Goal: Understand site structure: Understand site structure

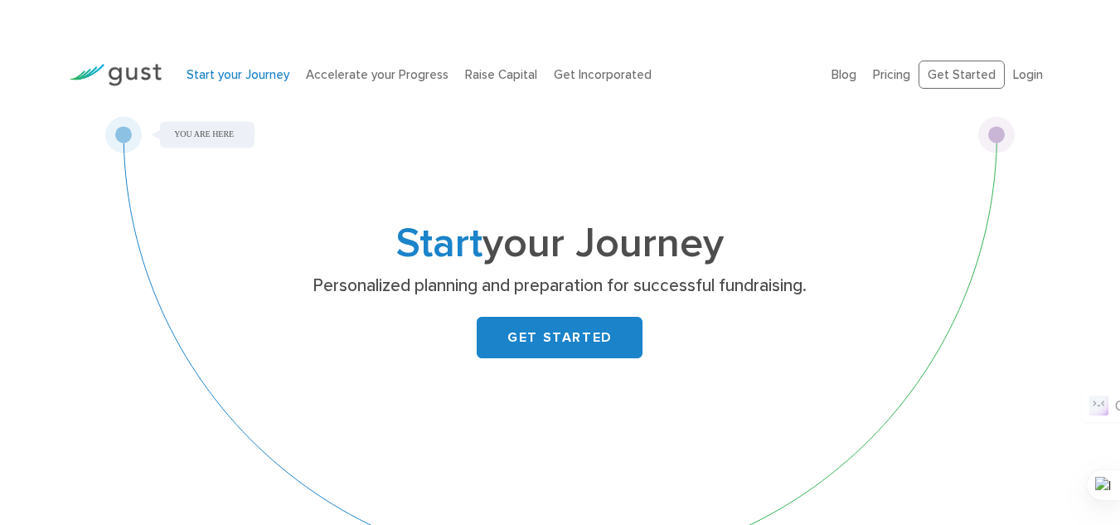
click at [225, 328] on div "Start your Journey Personalized planning and preparation for successful fundrai…" at bounding box center [559, 351] width 910 height 470
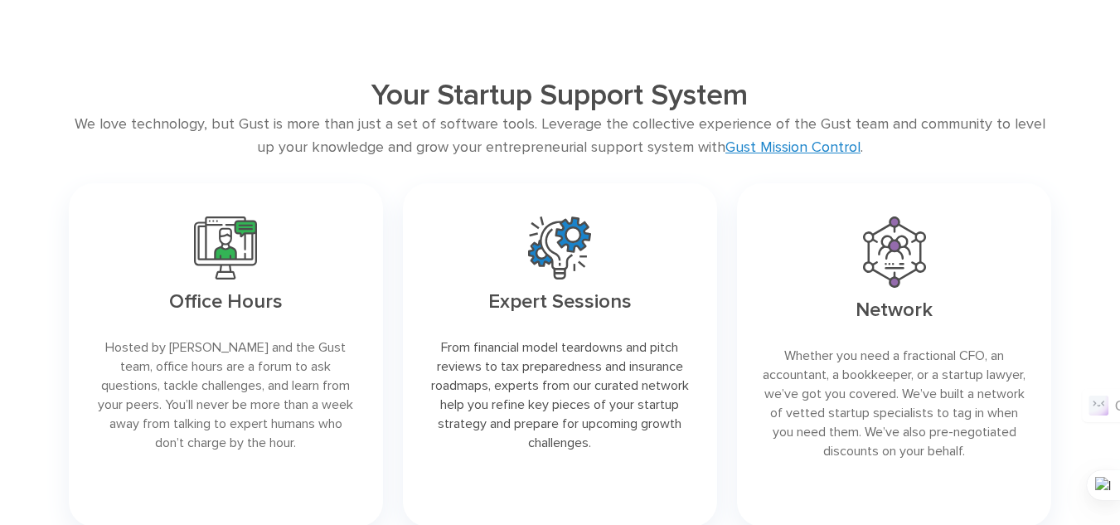
scroll to position [2454, 0]
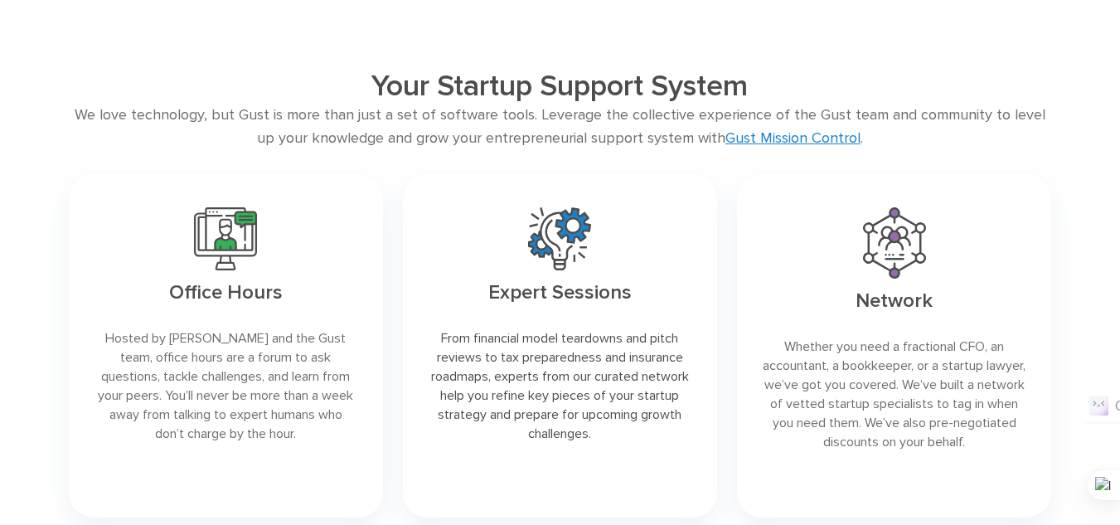
click at [56, 363] on div "Your Startup Support System We love technology, but Gust is more than just a se…" at bounding box center [560, 297] width 1008 height 459
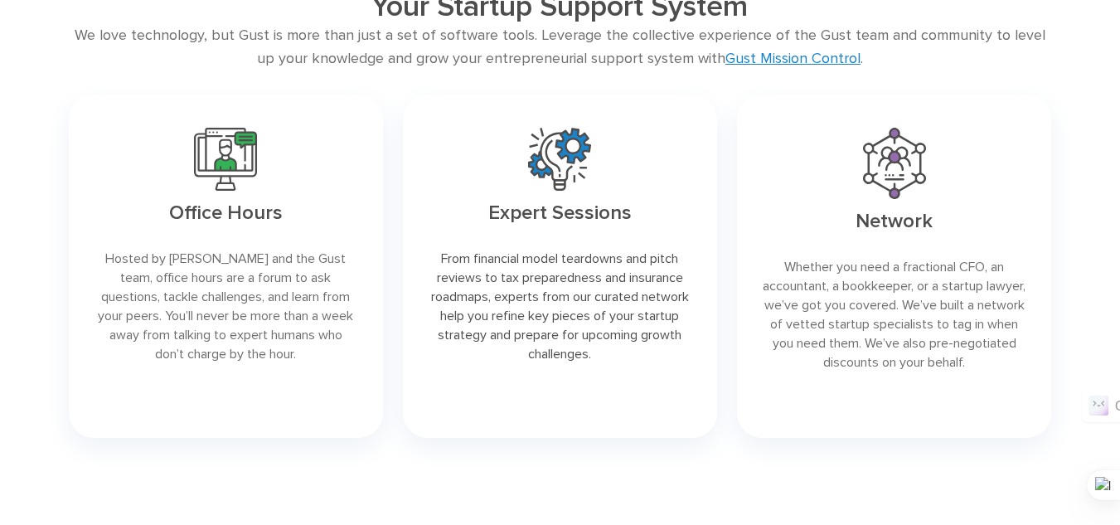
scroll to position [2554, 0]
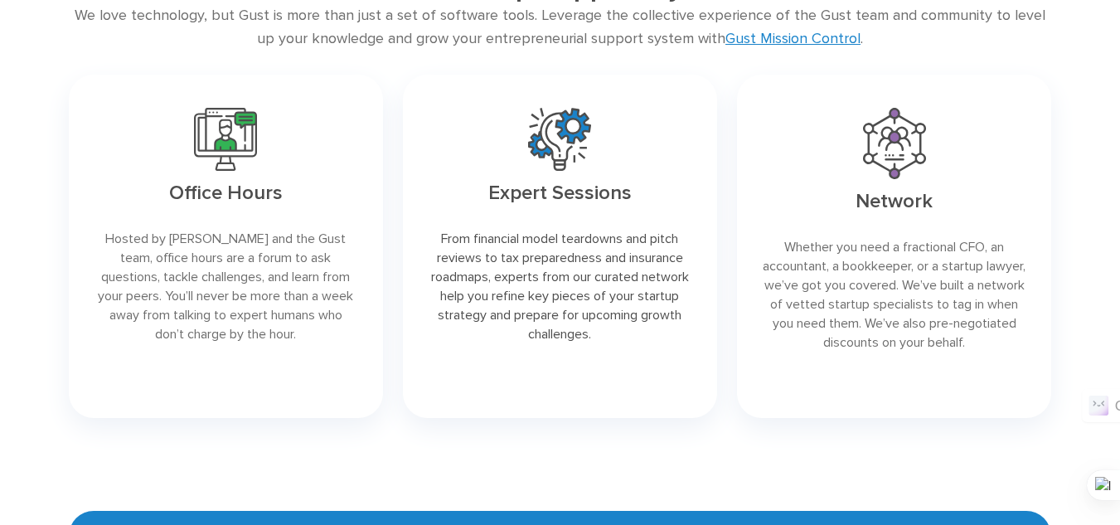
click at [59, 294] on div "Office Hours Hosted by David S. Rose and the Gust team, office hours are a foru…" at bounding box center [226, 246] width 334 height 363
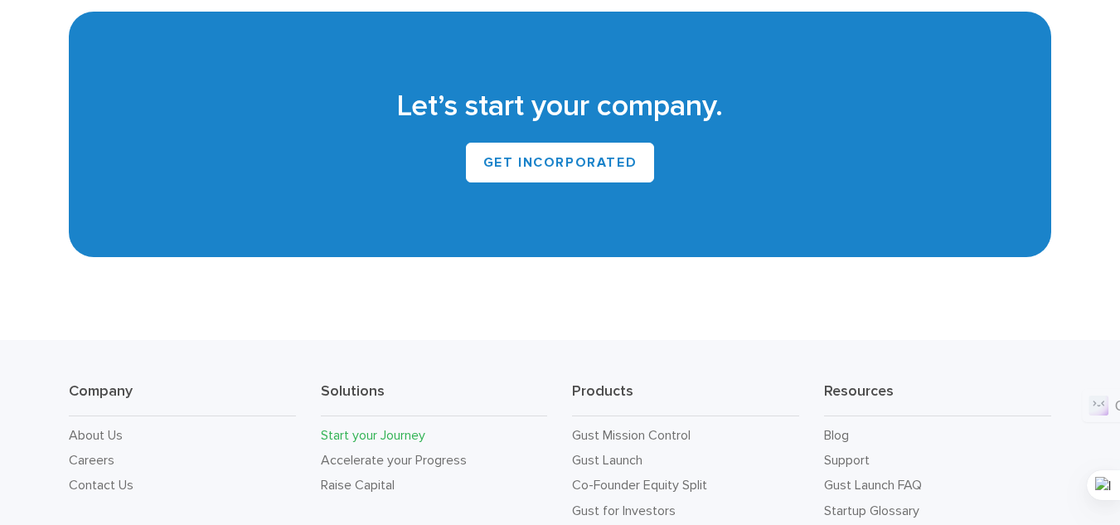
scroll to position [3050, 0]
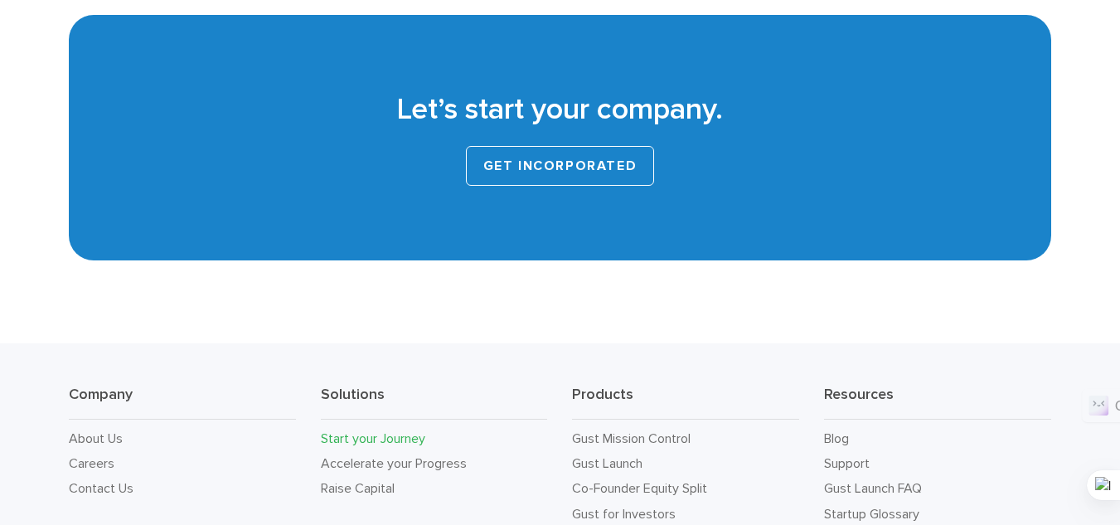
click at [476, 175] on link "GET INCORPORATED" at bounding box center [560, 166] width 189 height 40
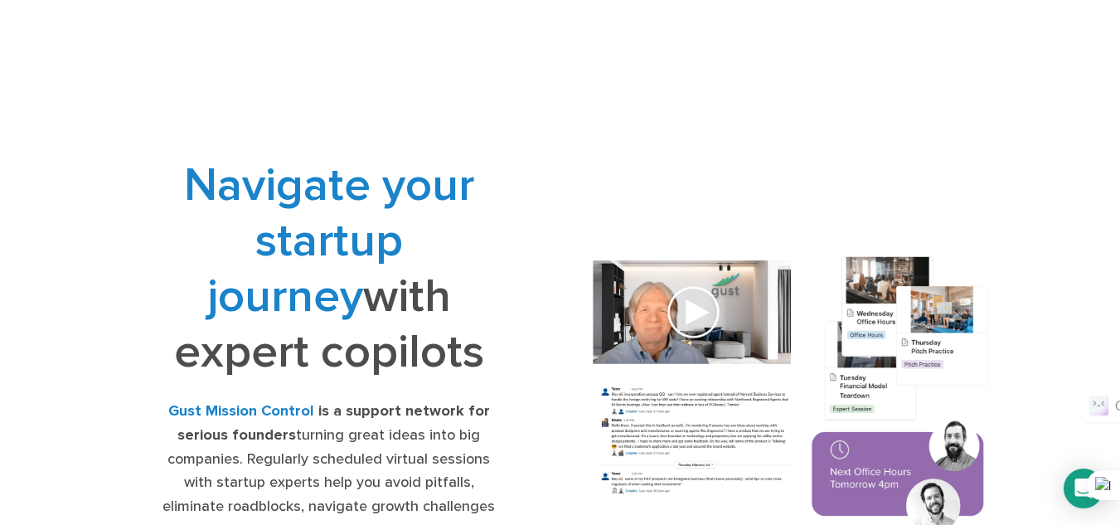
click at [69, 298] on div "Navigate your startup journey with expert copilots Gust Mission Control is a su…" at bounding box center [560, 397] width 983 height 562
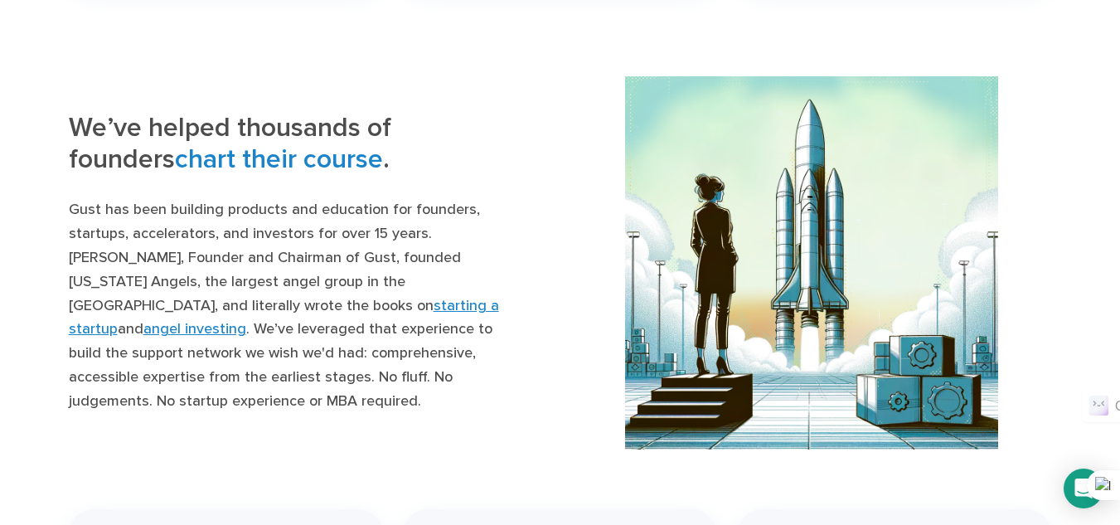
scroll to position [1691, 0]
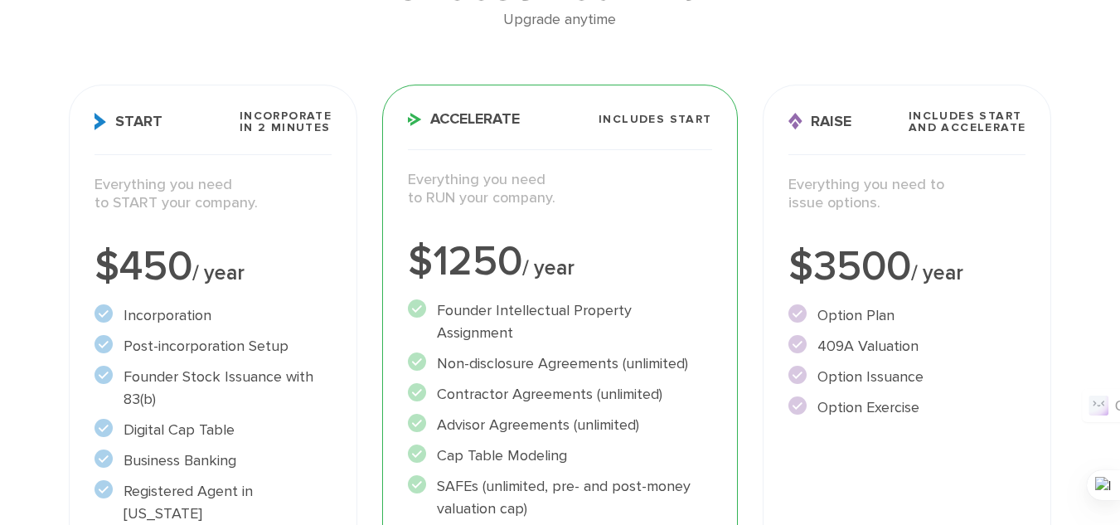
scroll to position [265, 0]
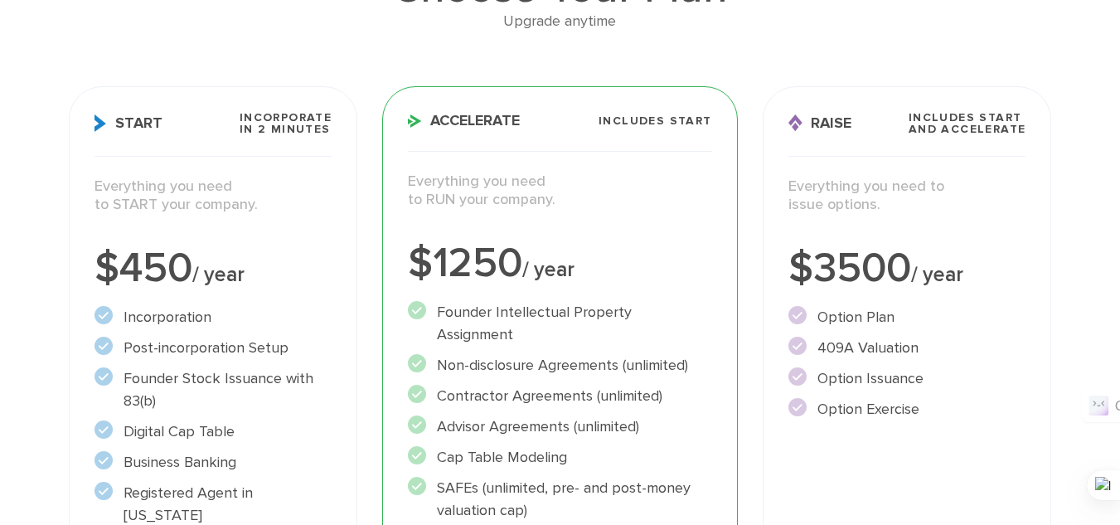
click at [13, 224] on div "Choose Your Plan Upgrade anytime Start Incorporate in 2 Minutes Everything you …" at bounding box center [560, 346] width 1120 height 908
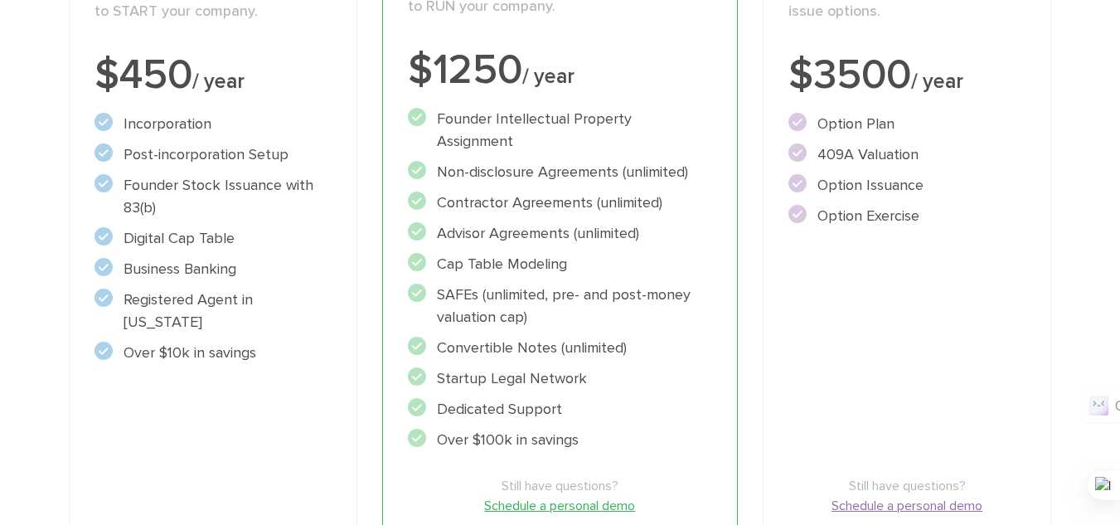
scroll to position [464, 0]
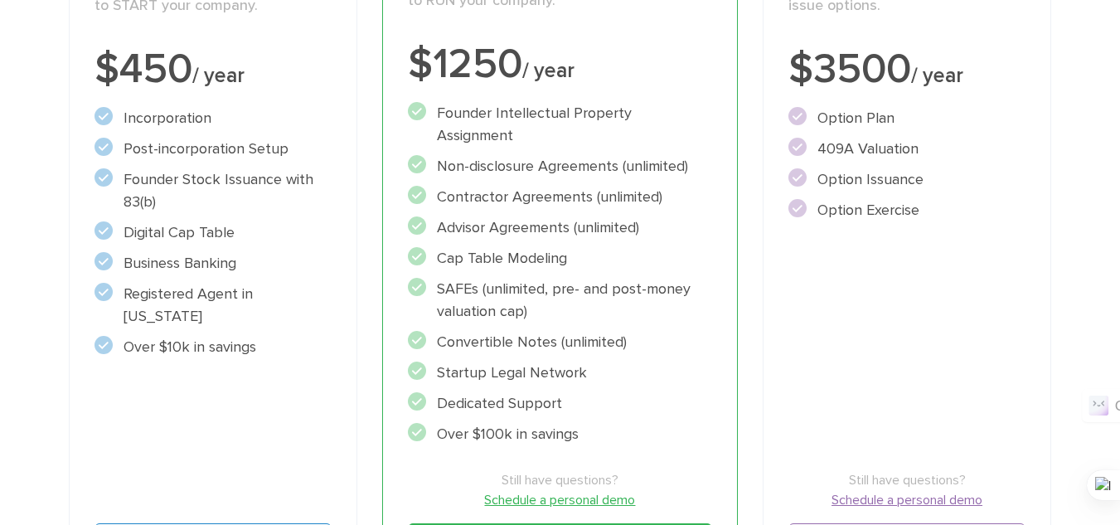
click at [17, 226] on div "Choose Your Plan Upgrade anytime Start Incorporate in 2 Minutes Everything you …" at bounding box center [560, 147] width 1120 height 908
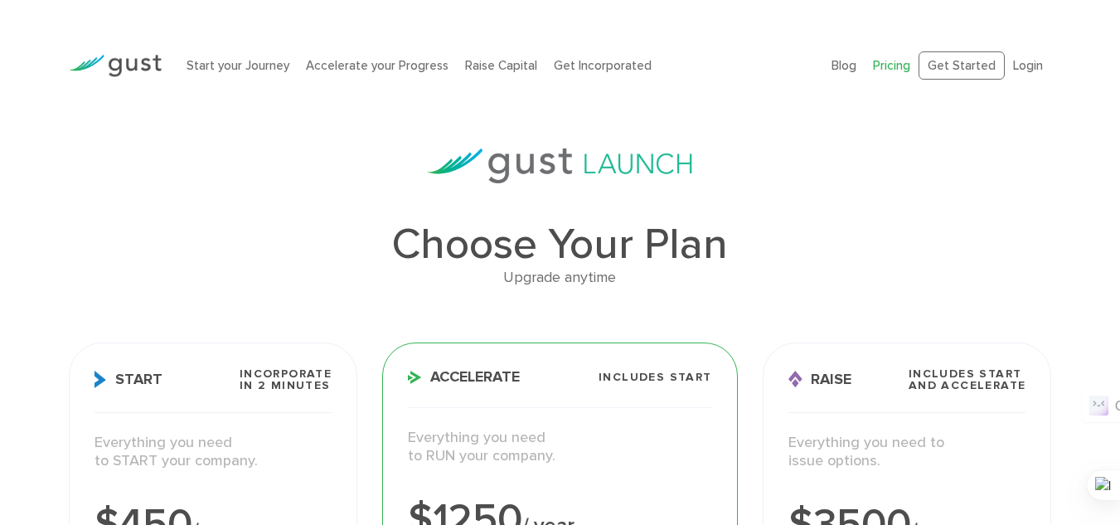
scroll to position [0, 0]
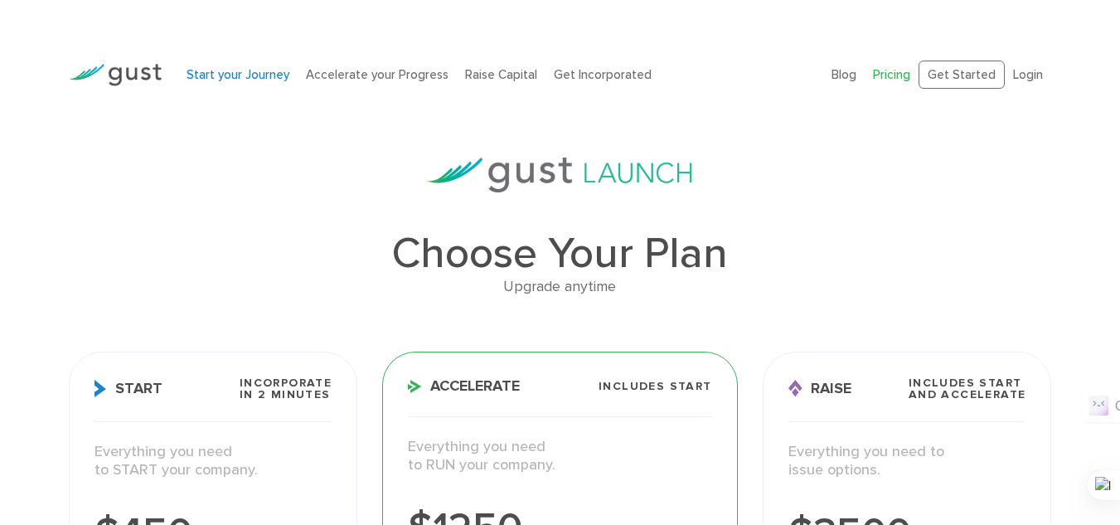
click at [252, 72] on link "Start your Journey" at bounding box center [238, 74] width 103 height 15
